Goal: Information Seeking & Learning: Learn about a topic

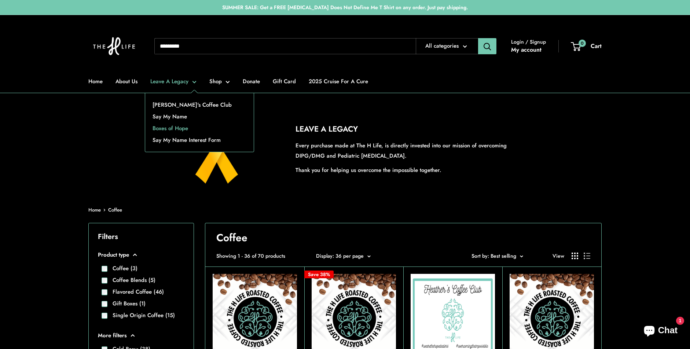
click at [184, 128] on link "Boxes of Hope" at bounding box center [199, 128] width 108 height 12
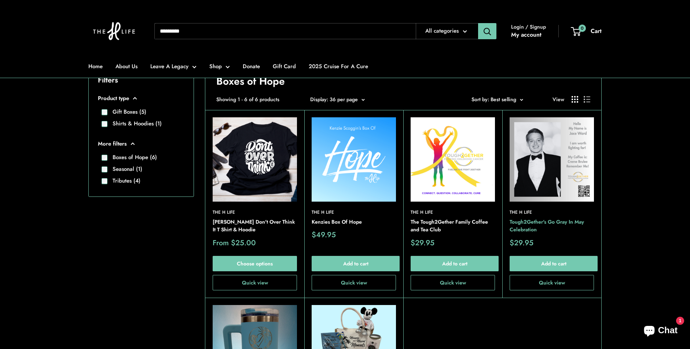
scroll to position [156, 0]
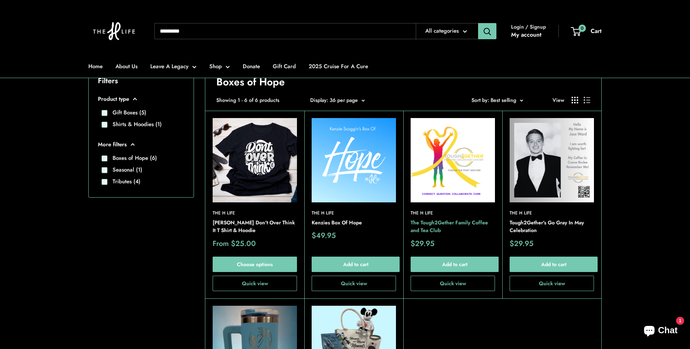
click at [453, 221] on link "The Tough2Gether Family Coffee and Tea Club" at bounding box center [453, 227] width 84 height 16
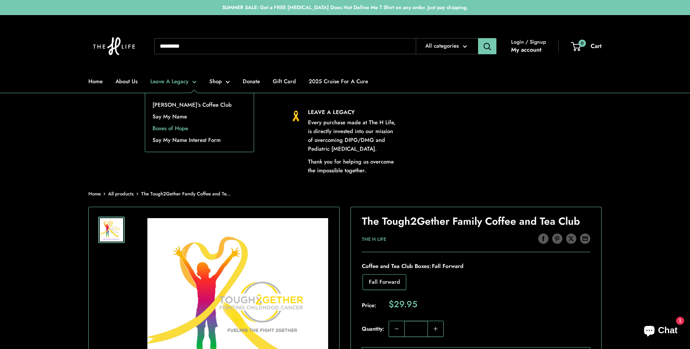
click at [176, 131] on link "Boxes of Hope" at bounding box center [199, 128] width 108 height 12
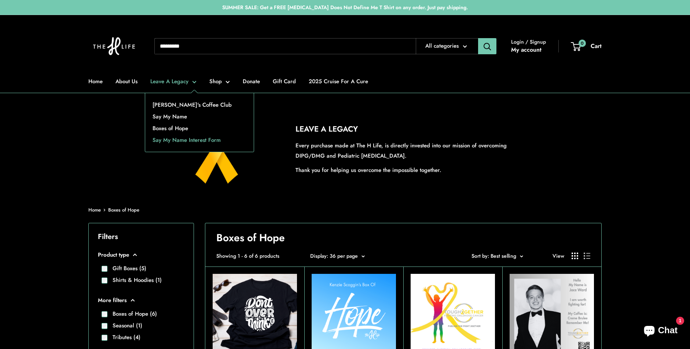
click at [177, 144] on link "Say My Name Interest Form" at bounding box center [199, 140] width 108 height 12
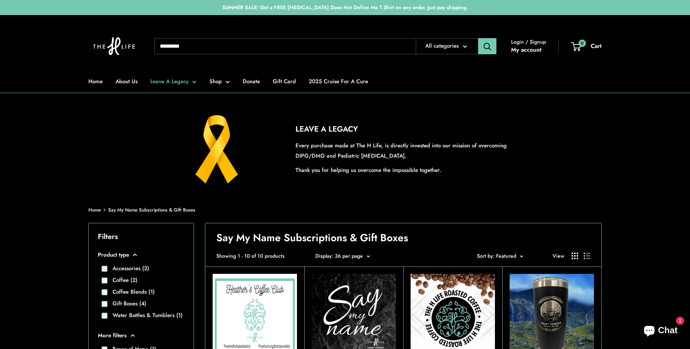
click at [181, 82] on link "Leave A Legacy" at bounding box center [173, 81] width 46 height 10
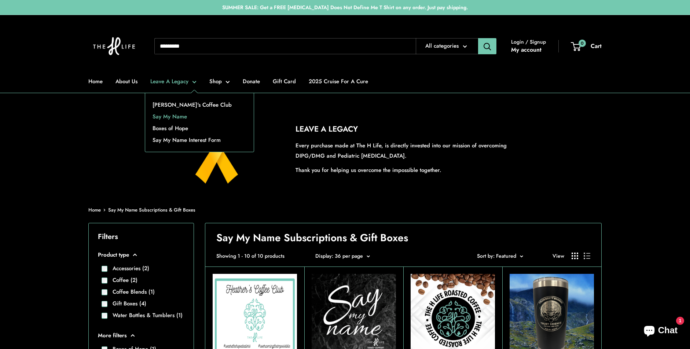
click at [172, 117] on link "Say My Name" at bounding box center [199, 117] width 108 height 12
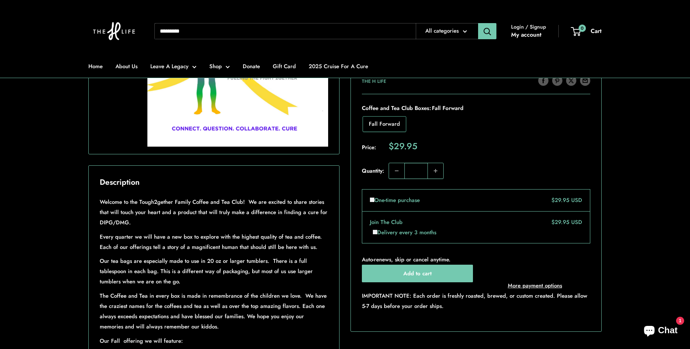
scroll to position [258, 0]
